Goal: Task Accomplishment & Management: Manage account settings

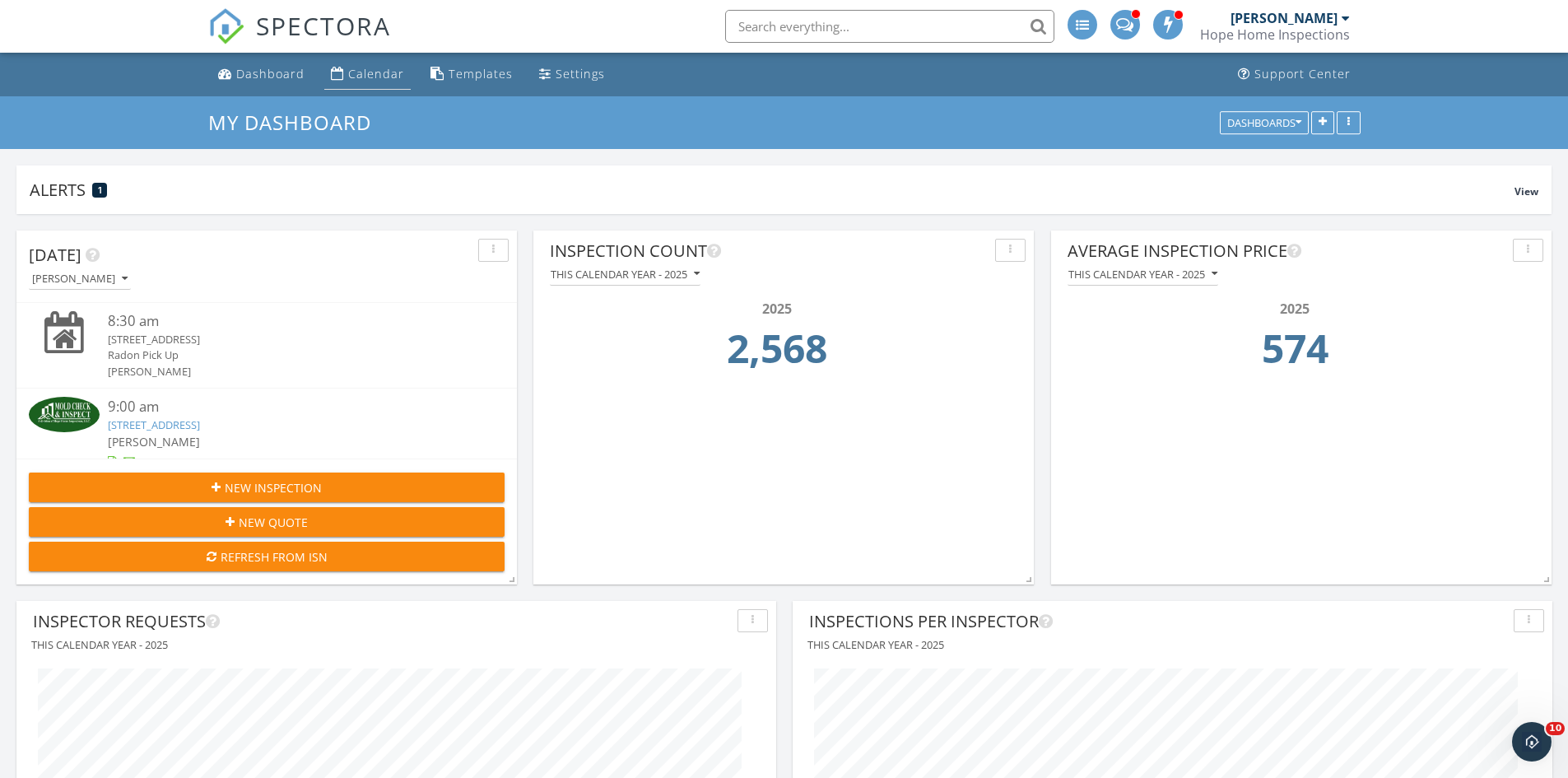
click at [348, 84] on link "Calendar" at bounding box center [368, 74] width 87 height 31
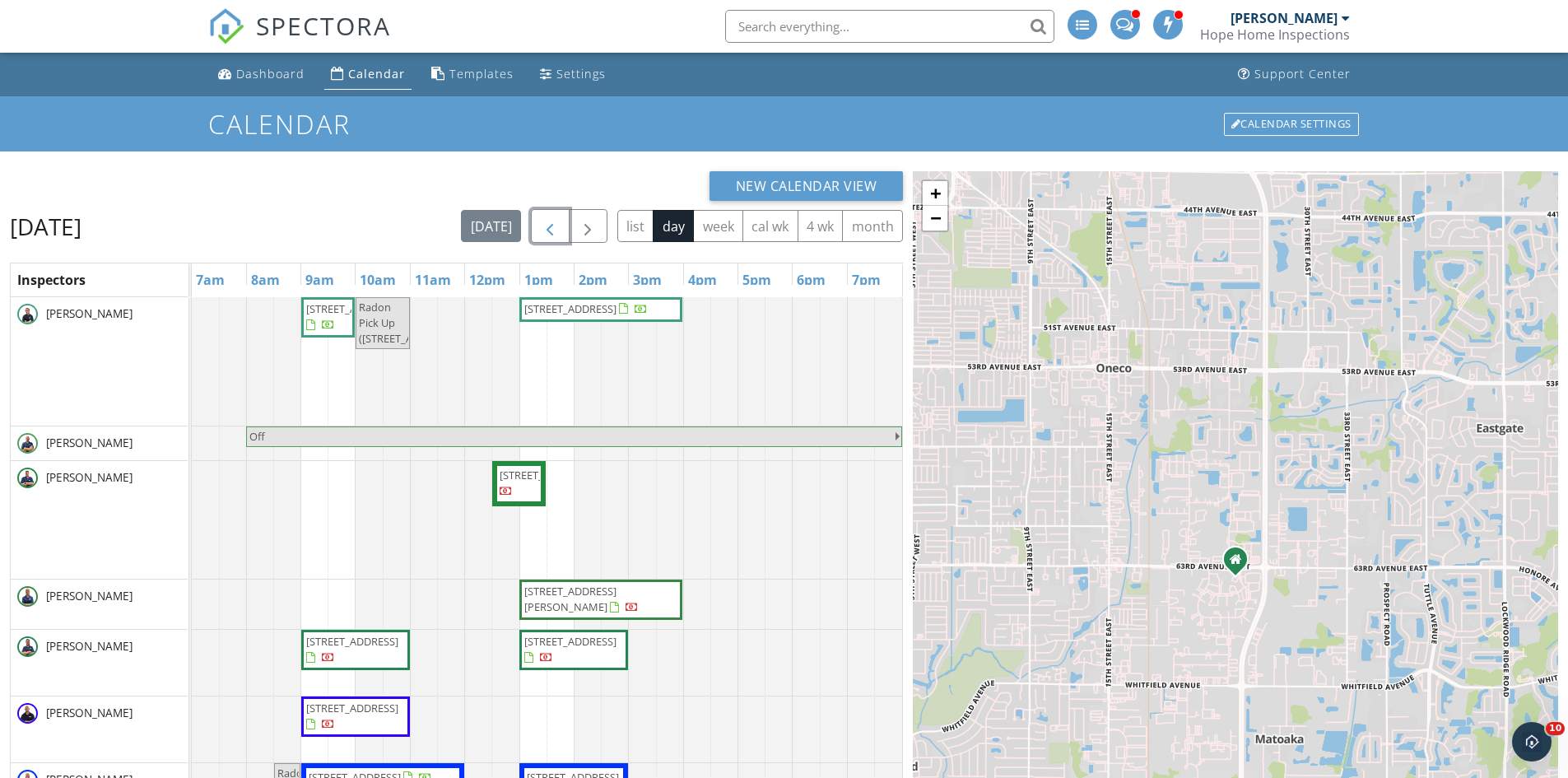
click at [545, 235] on span "button" at bounding box center [550, 226] width 20 height 20
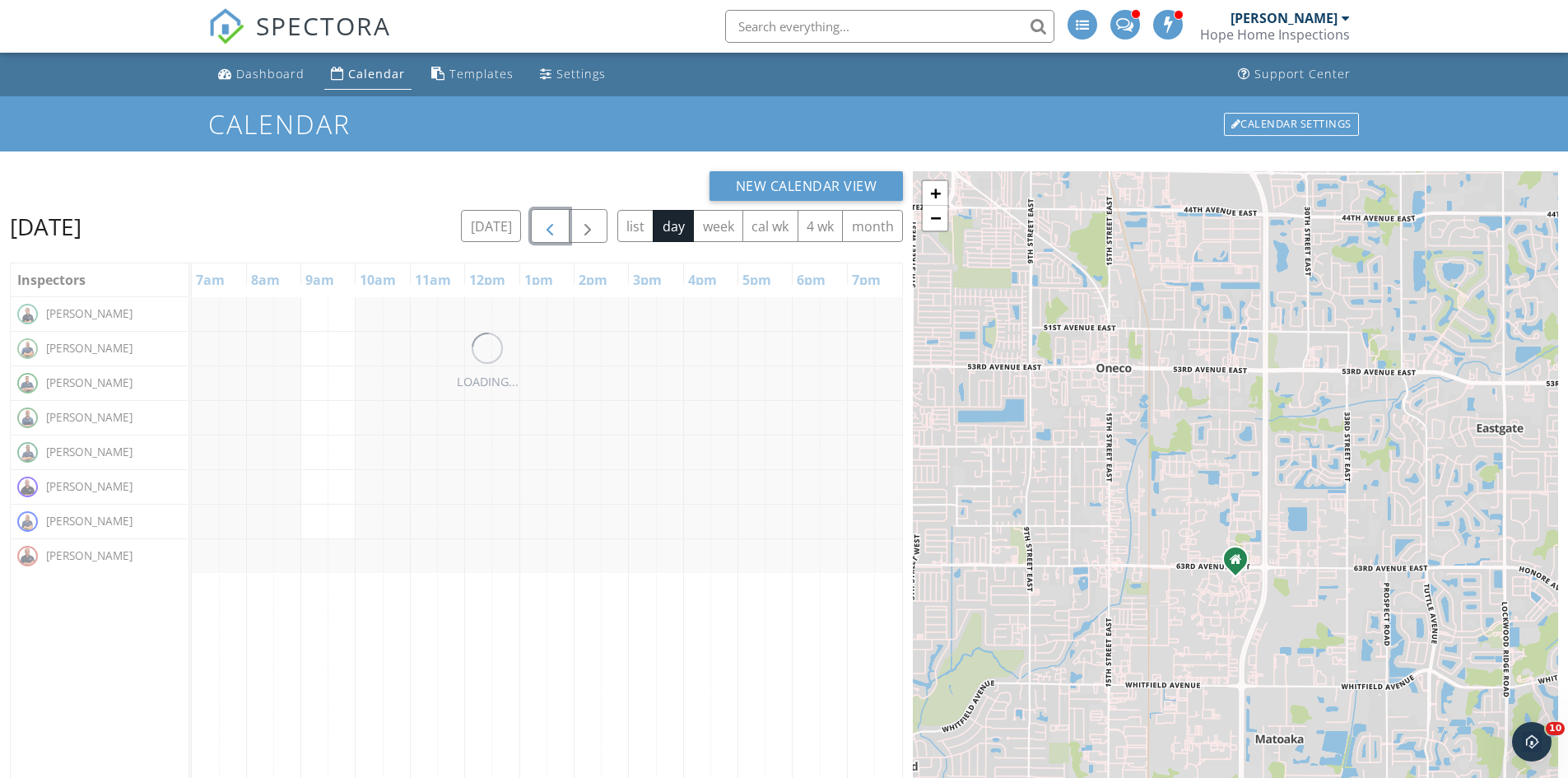
click at [545, 235] on span "button" at bounding box center [550, 226] width 20 height 20
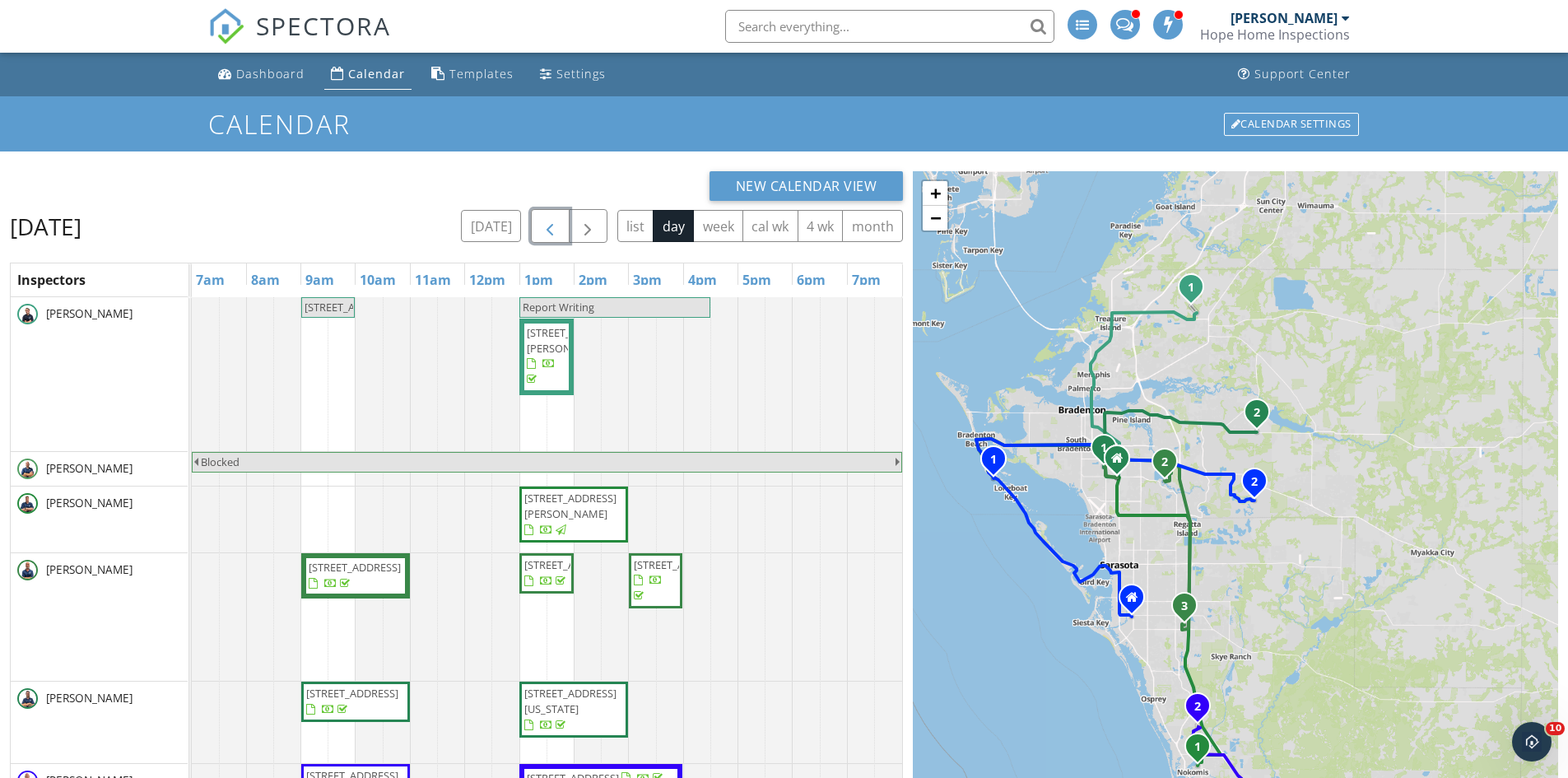
click at [553, 222] on span "button" at bounding box center [550, 226] width 20 height 20
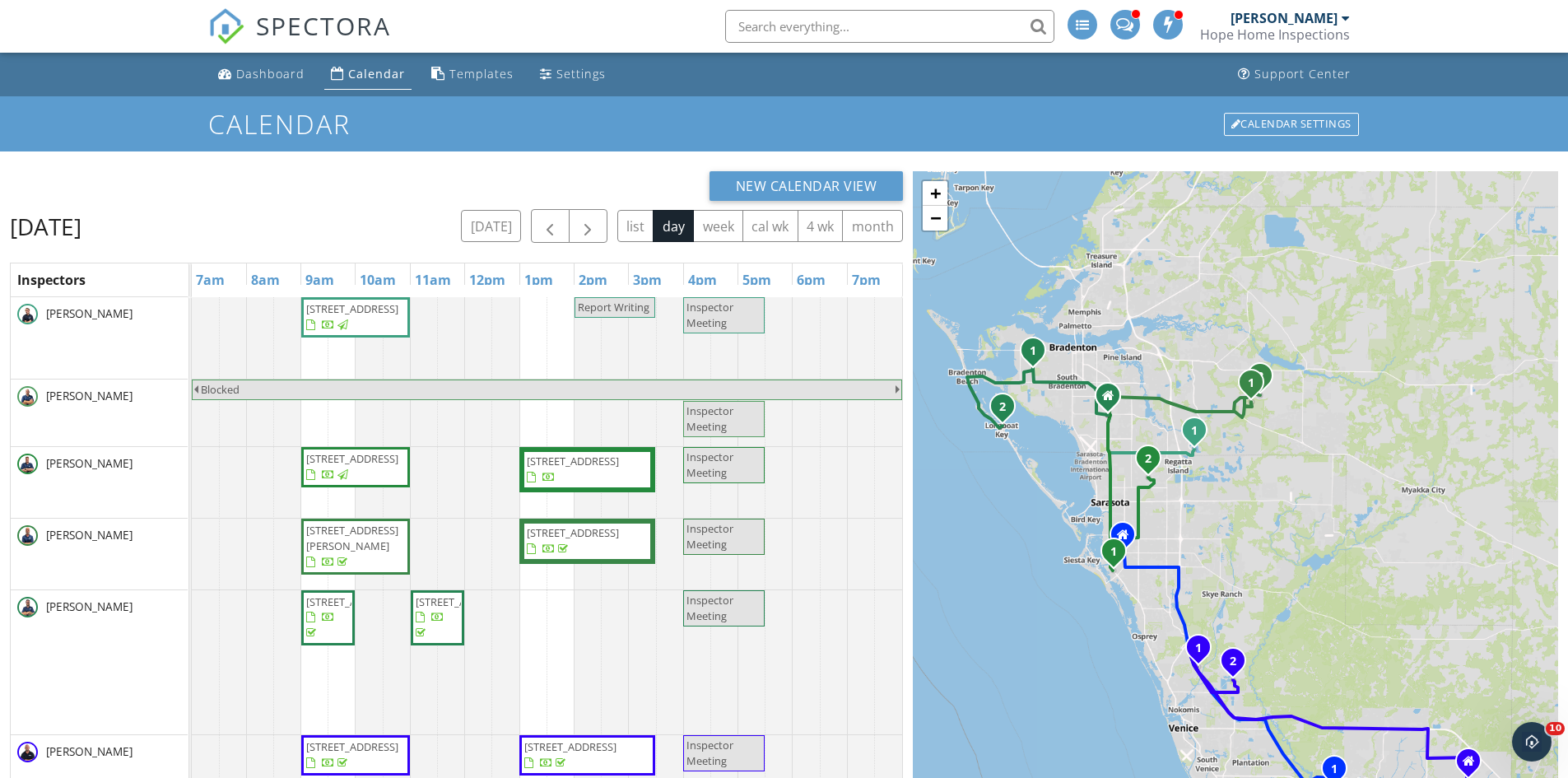
click at [1334, 40] on div "Hope Home Inspections" at bounding box center [1275, 35] width 150 height 17
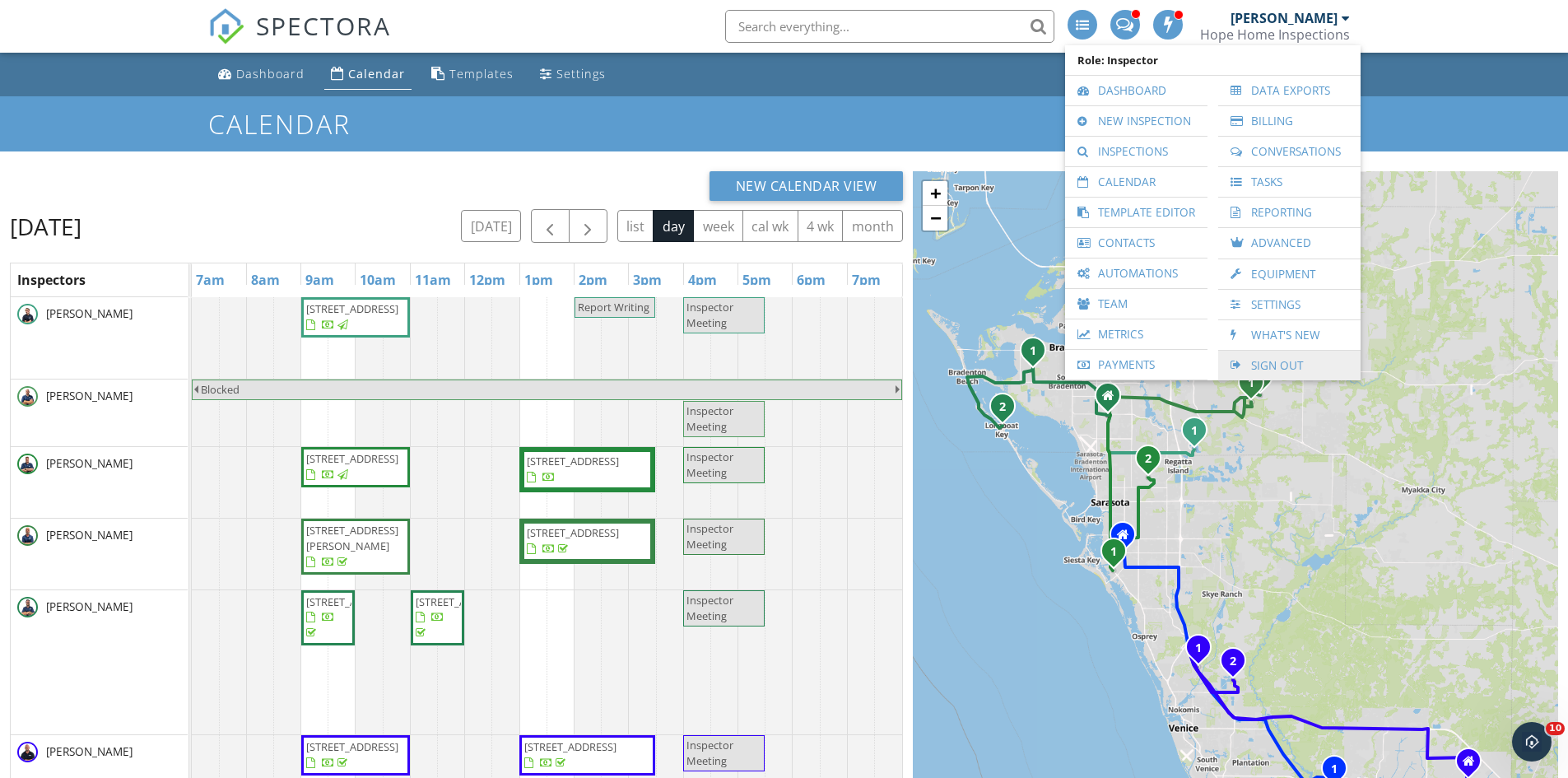
click at [1283, 354] on link "Sign Out" at bounding box center [1289, 365] width 126 height 30
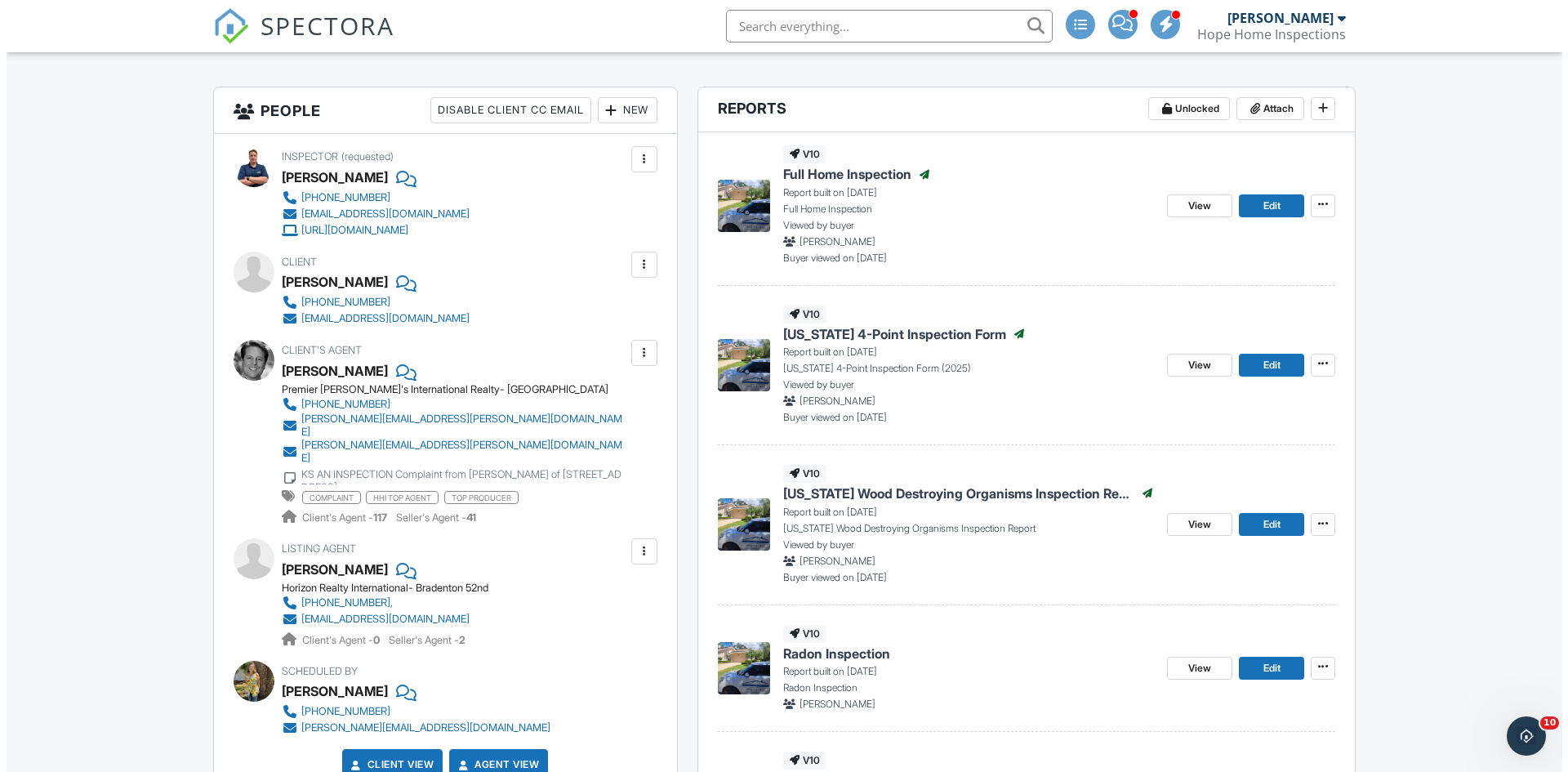
scroll to position [163, 0]
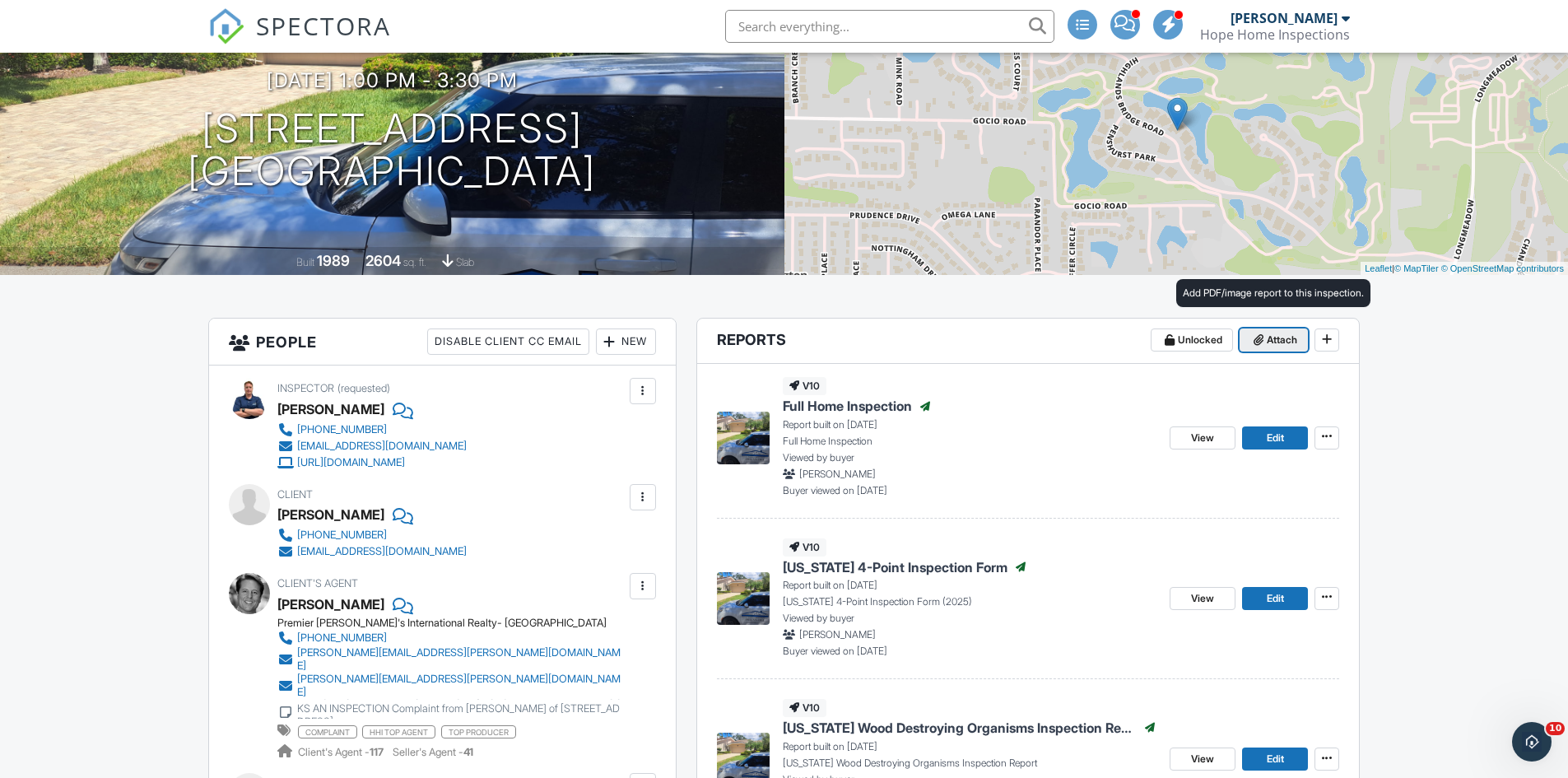
click at [1293, 342] on span "Attach" at bounding box center [1282, 340] width 31 height 17
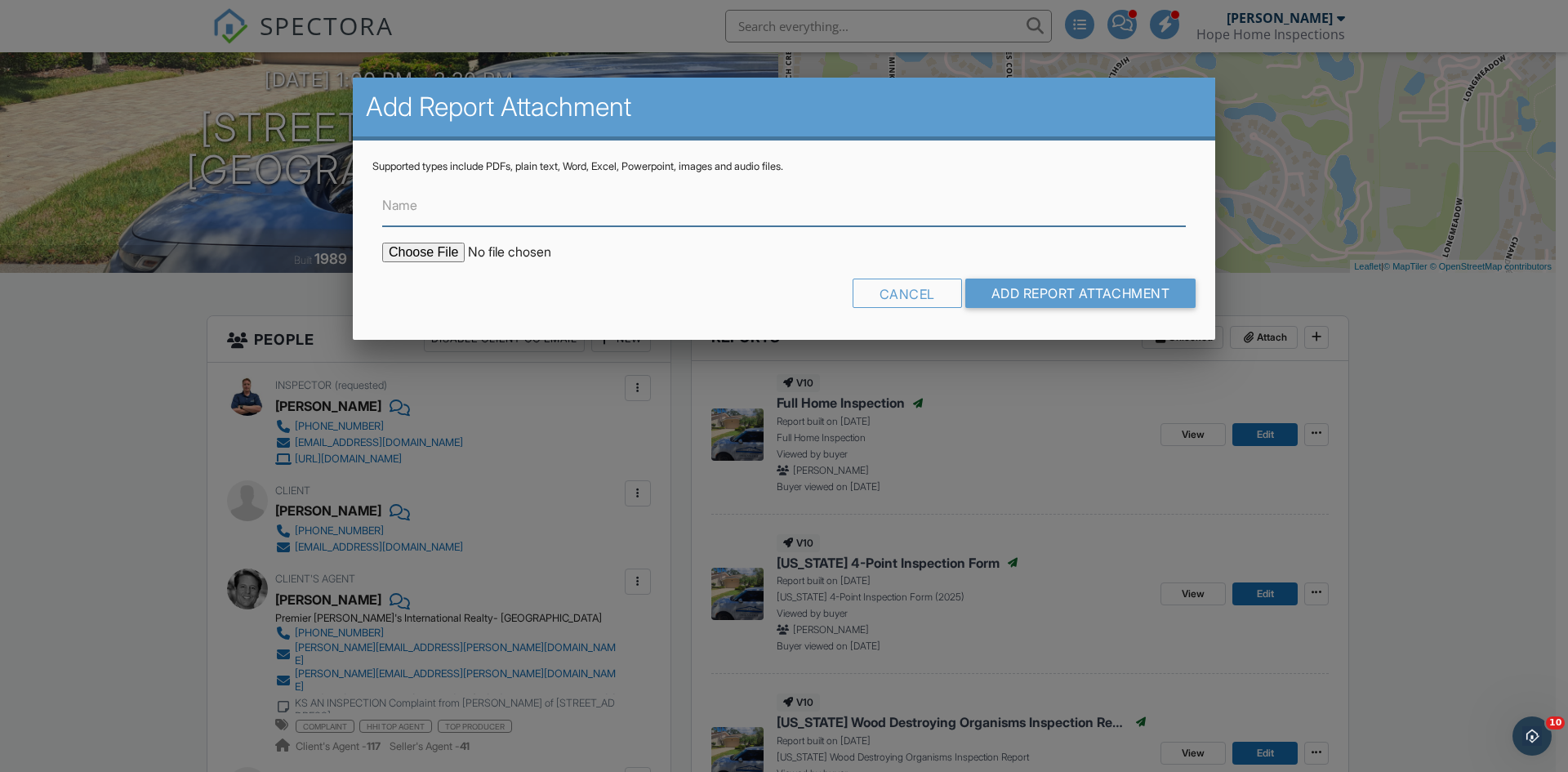
click at [465, 203] on input "Name" at bounding box center [784, 206] width 803 height 40
click at [421, 256] on input "file" at bounding box center [521, 253] width 277 height 20
type input "C:\fakepath\3048 Highland Radon.pdf"
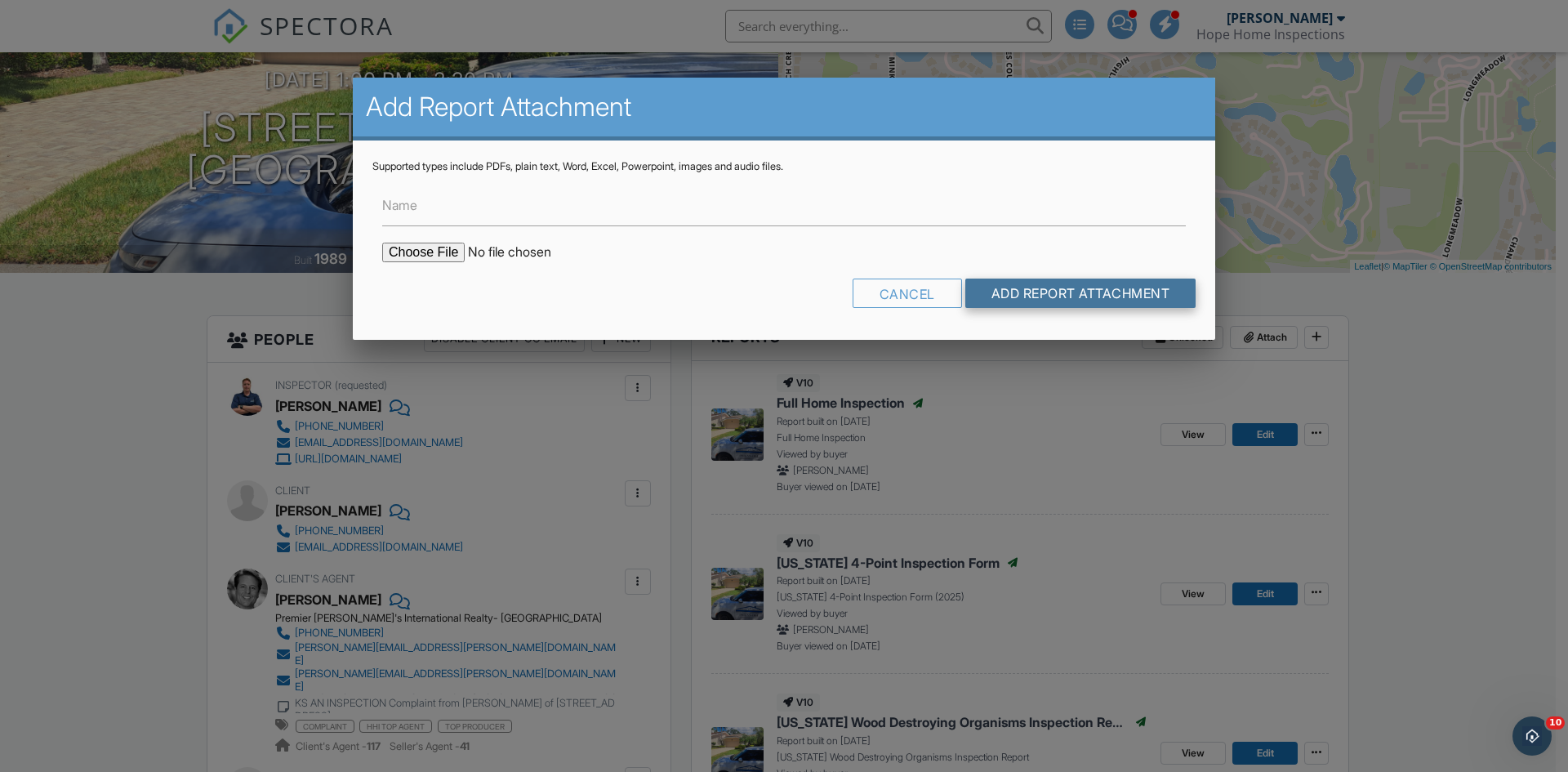
click at [1104, 291] on input "Add Report Attachment" at bounding box center [1081, 293] width 231 height 30
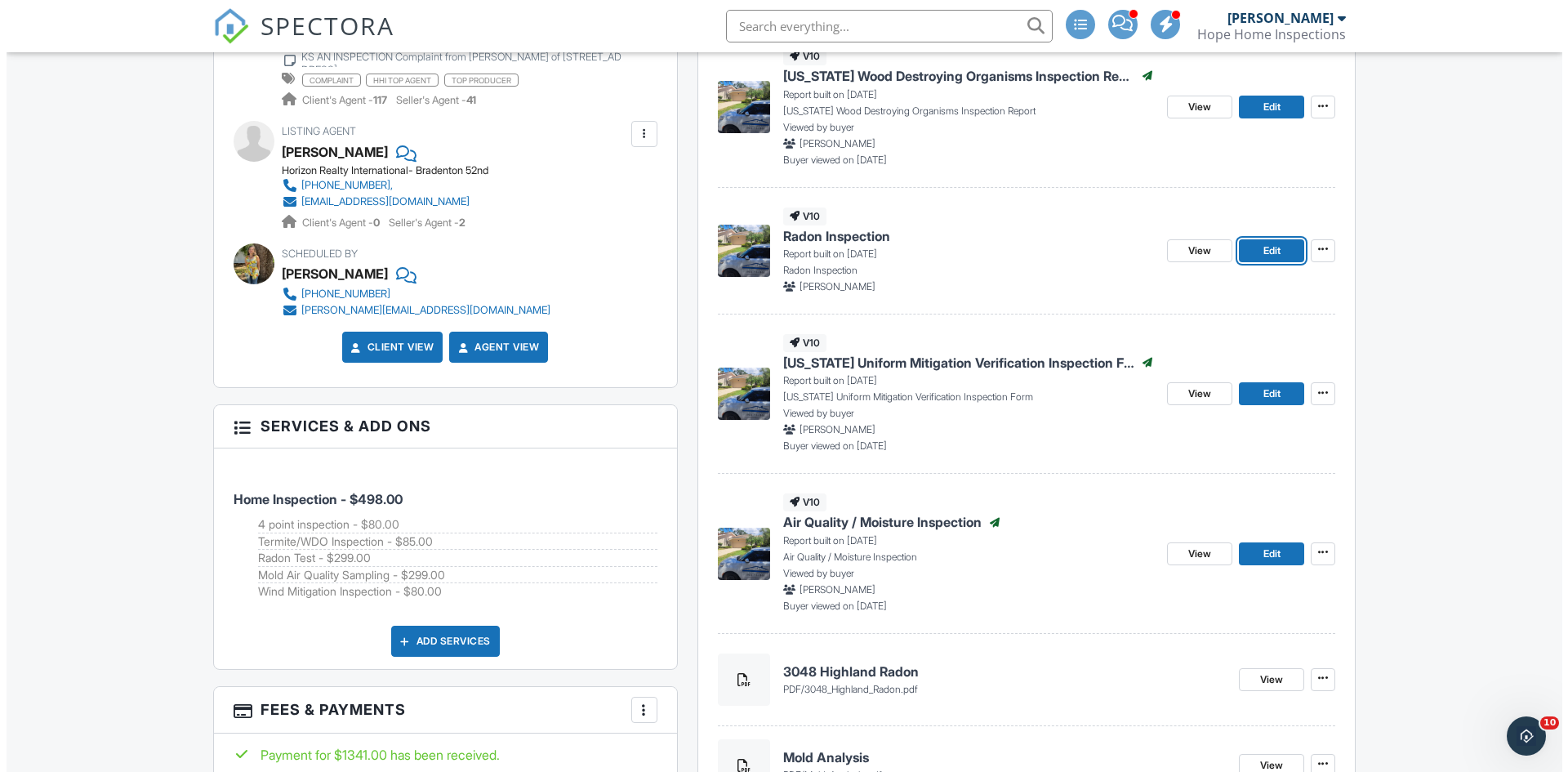
scroll to position [957, 0]
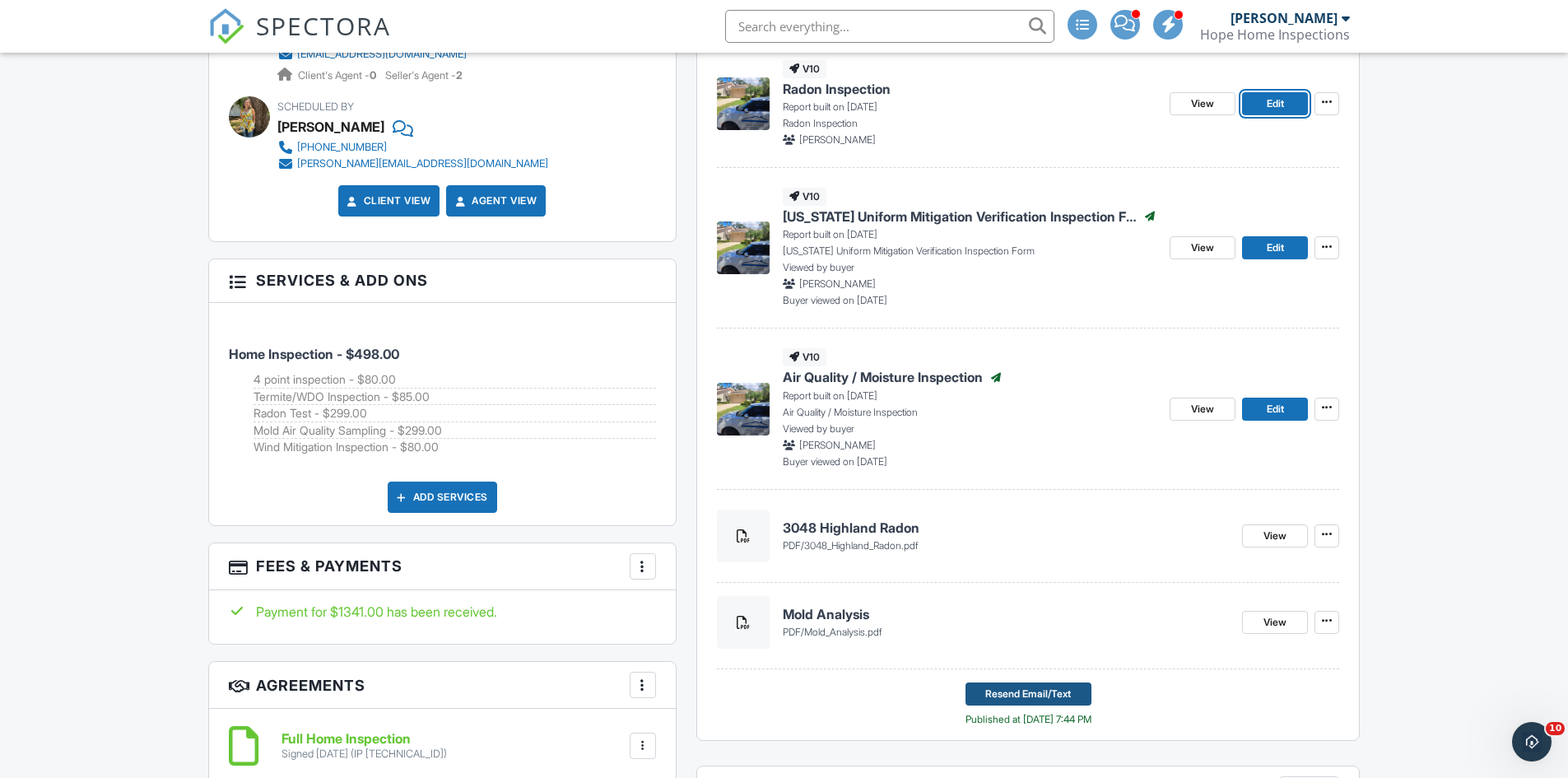
click at [1014, 688] on span "Resend Email/Text" at bounding box center [1028, 694] width 86 height 17
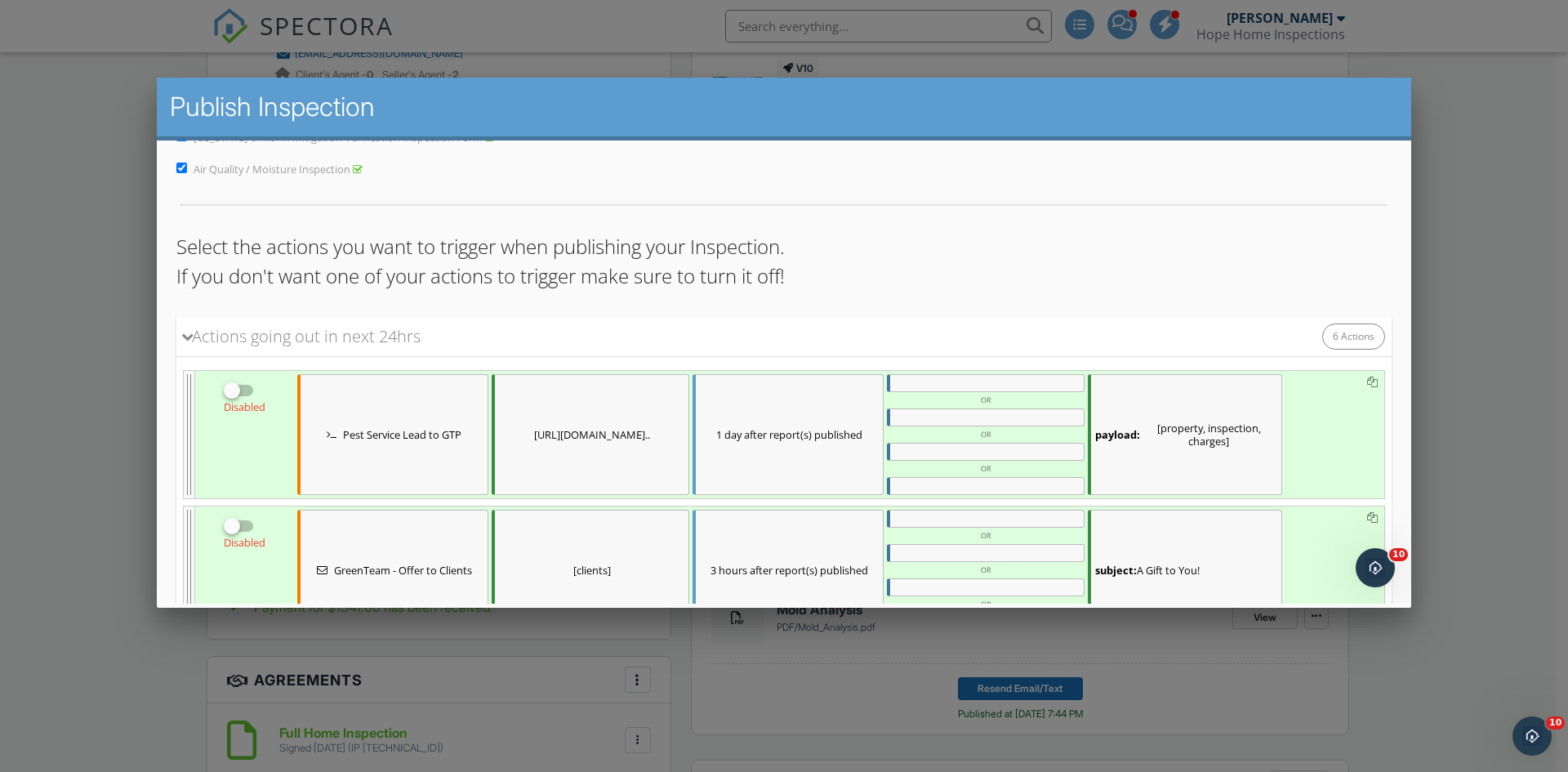
scroll to position [622, 0]
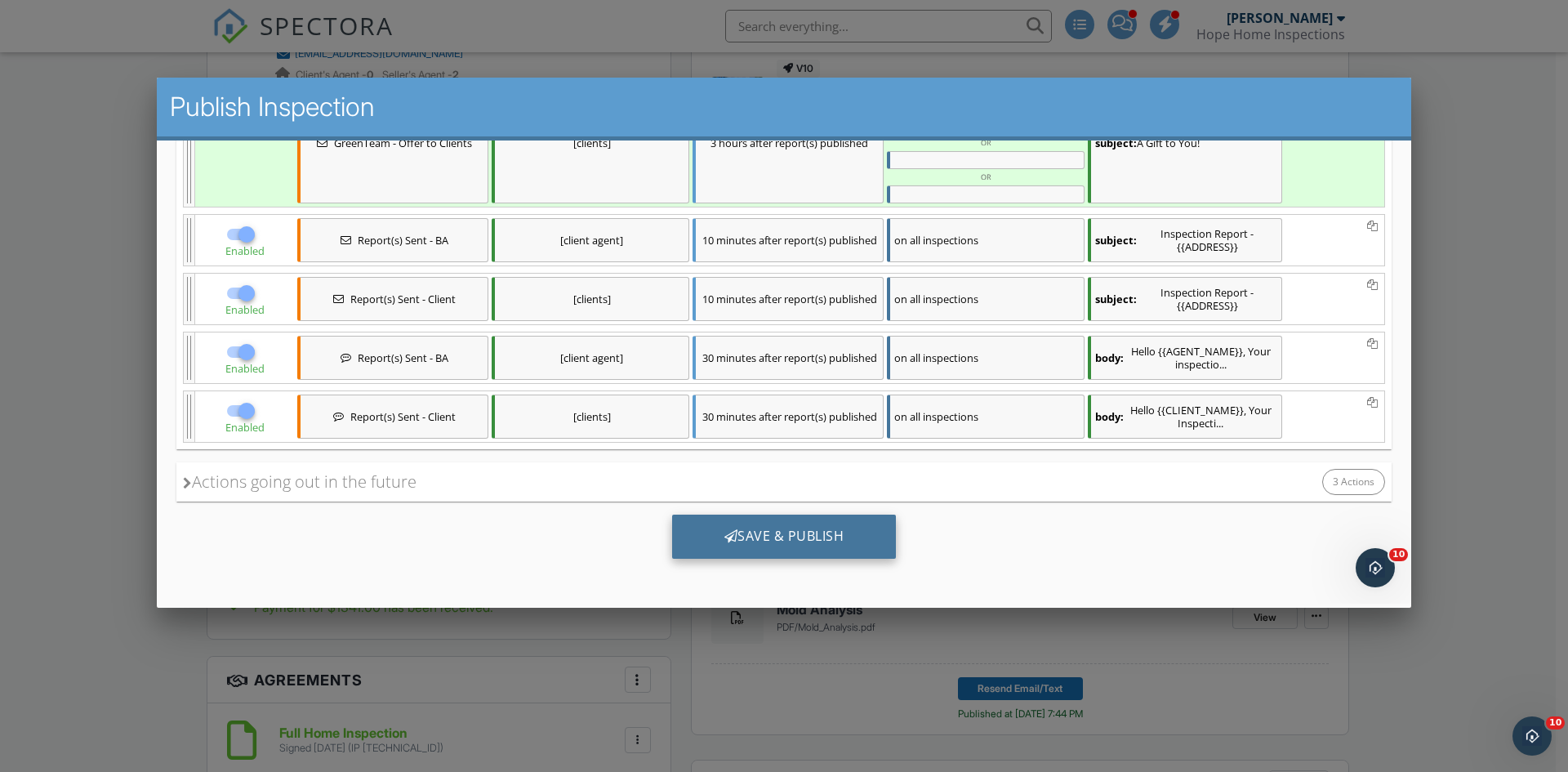
click at [765, 530] on div "Save & Publish" at bounding box center [784, 535] width 225 height 44
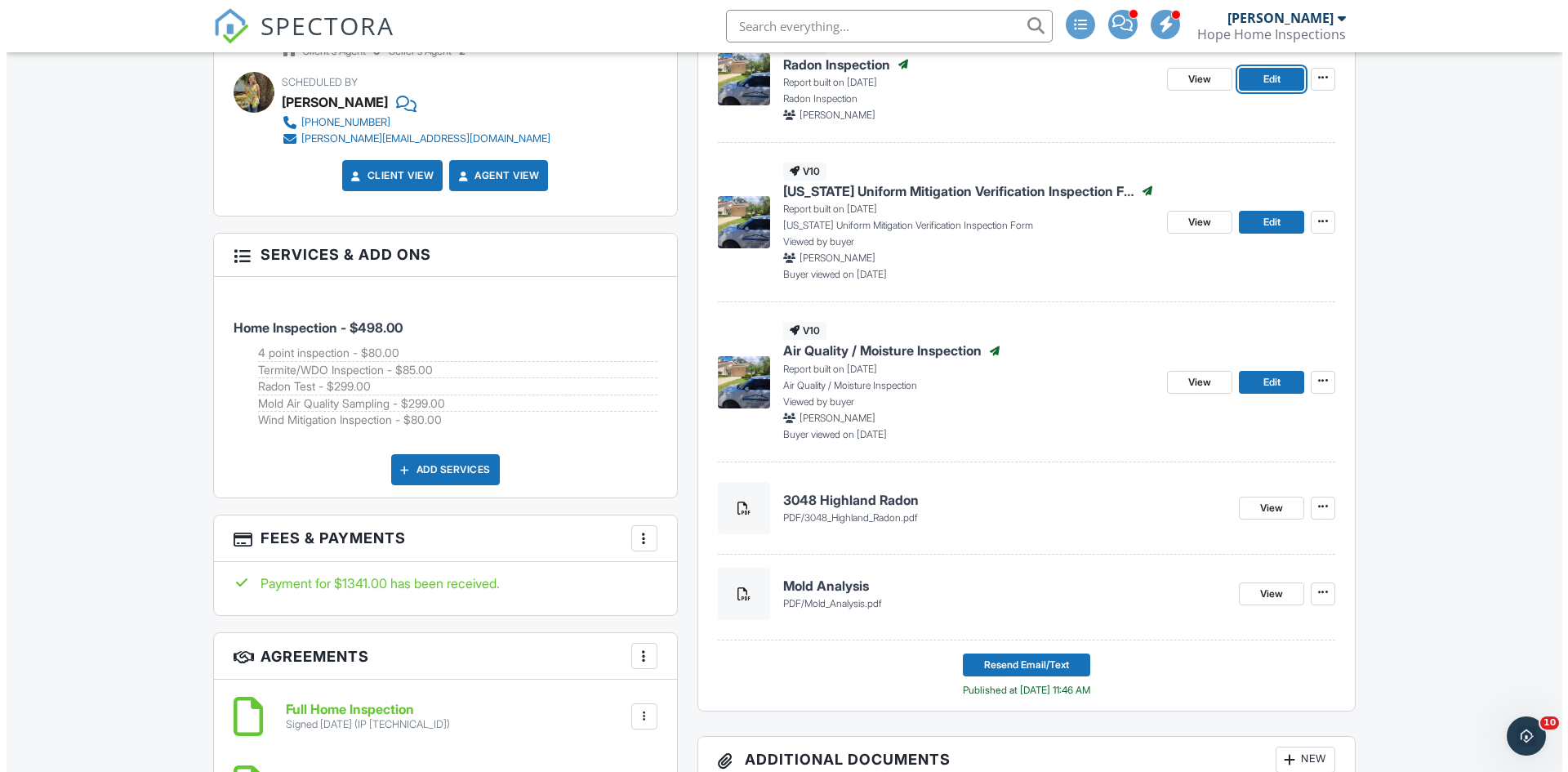
scroll to position [1144, 0]
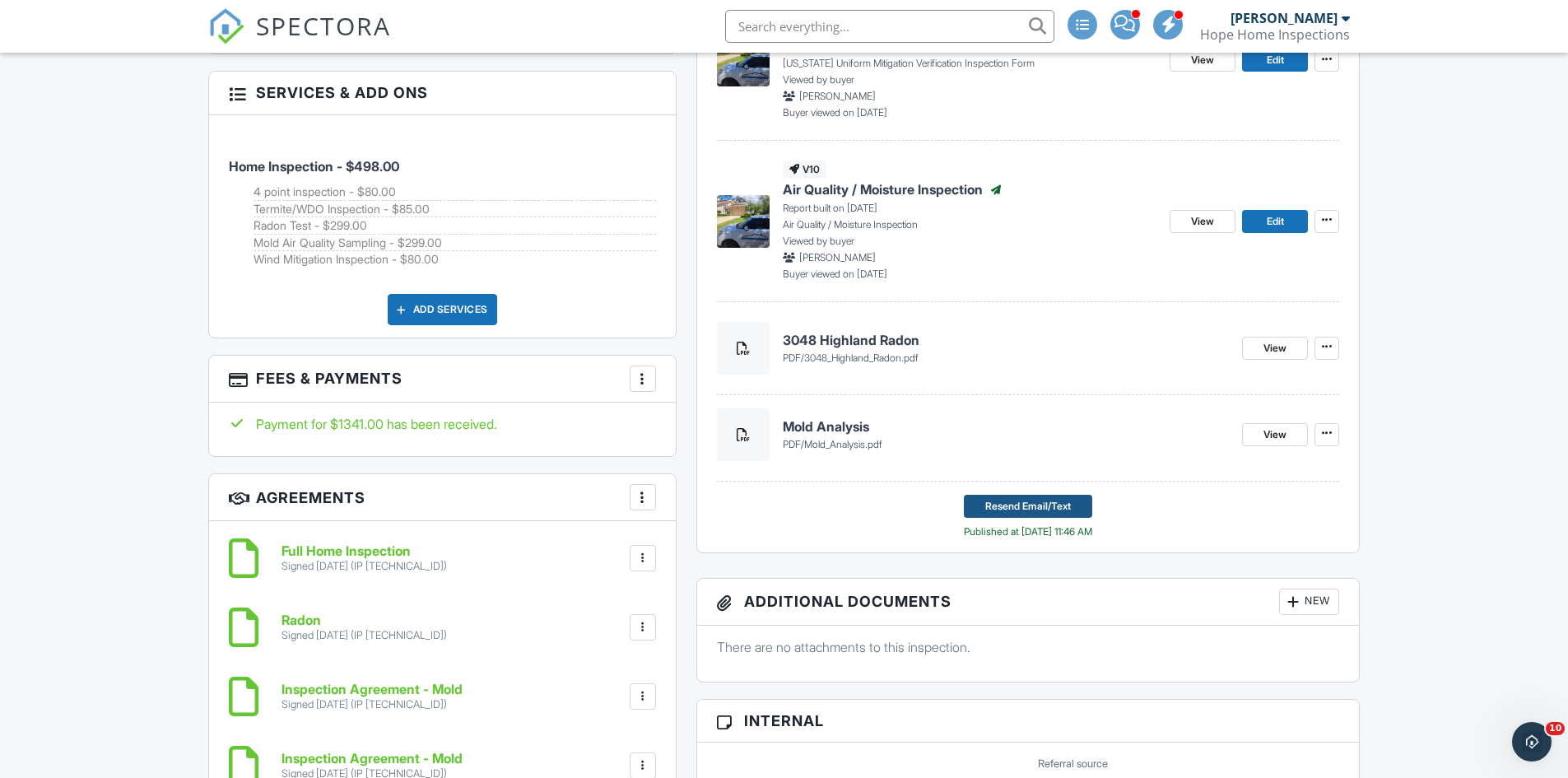
click at [1030, 495] on button "Resend Email/Text" at bounding box center [1028, 506] width 128 height 23
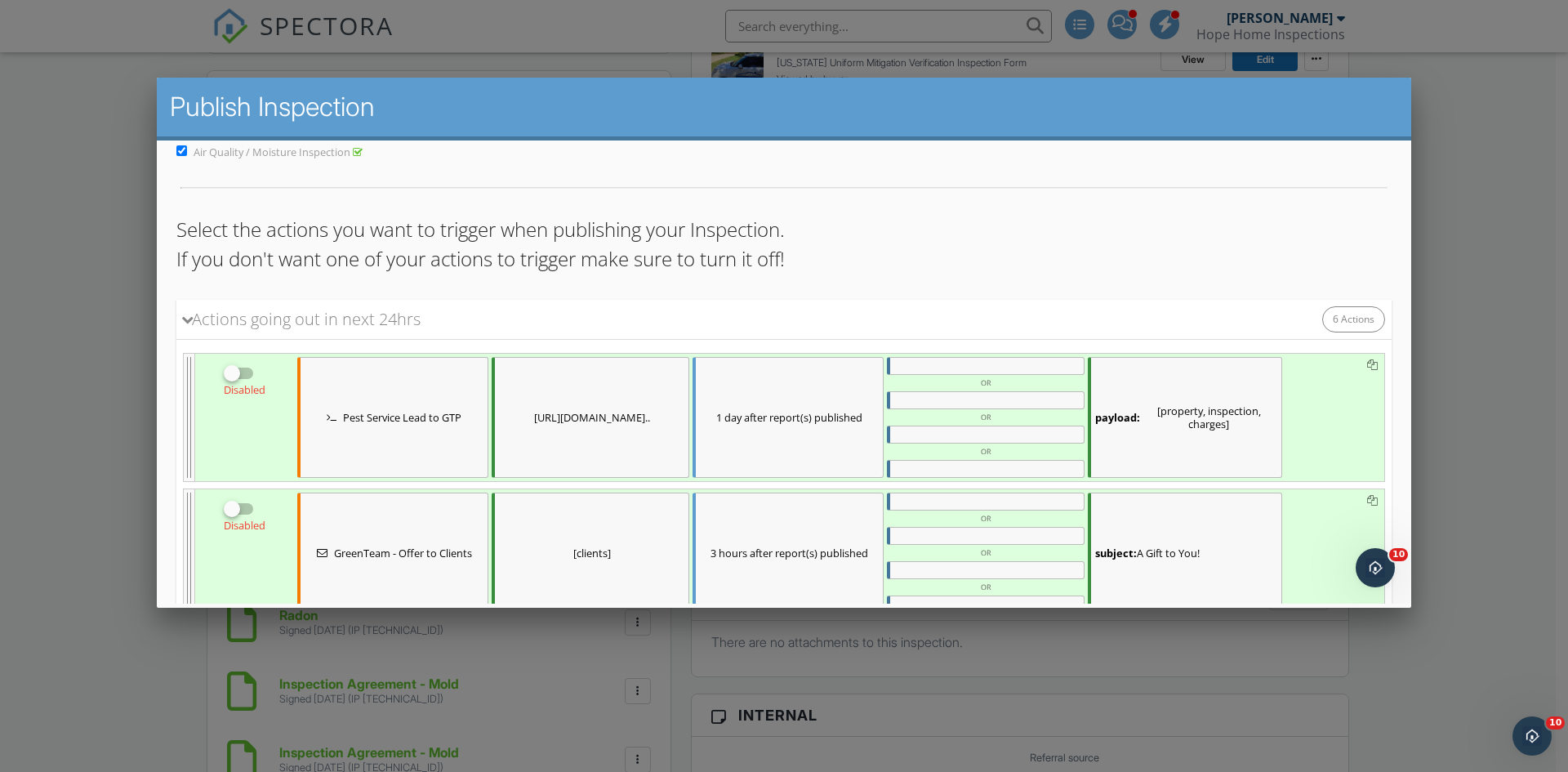
scroll to position [622, 0]
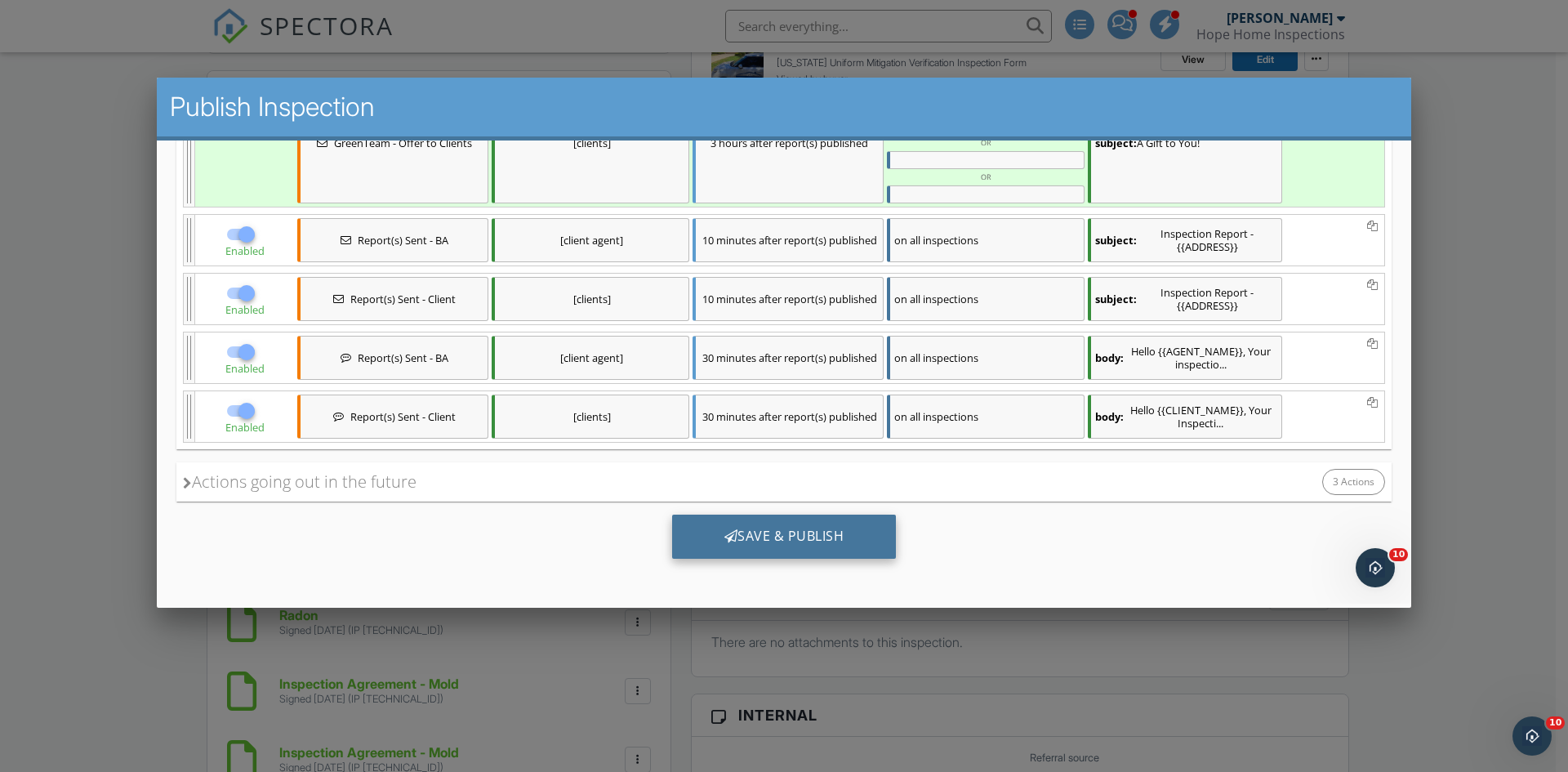
click at [738, 529] on div "Save & Publish" at bounding box center [784, 535] width 225 height 44
